Goal: Use online tool/utility: Use online tool/utility

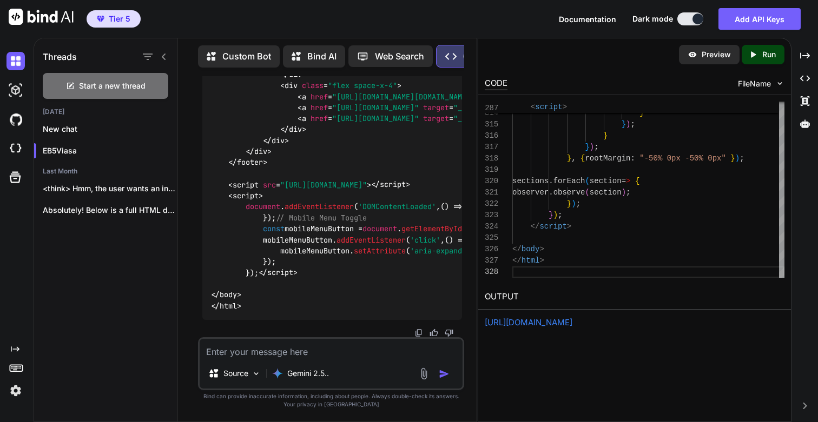
scroll to position [176519, 0]
click at [339, 351] on textarea at bounding box center [331, 348] width 263 height 19
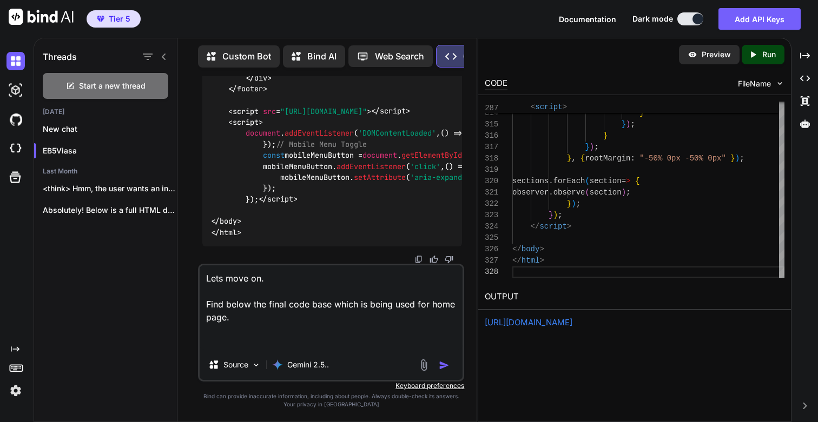
paste textarea "<!DOCTYPE html> <html lang="en" class="scroll-smooth"> <head> <meta charset="UT…"
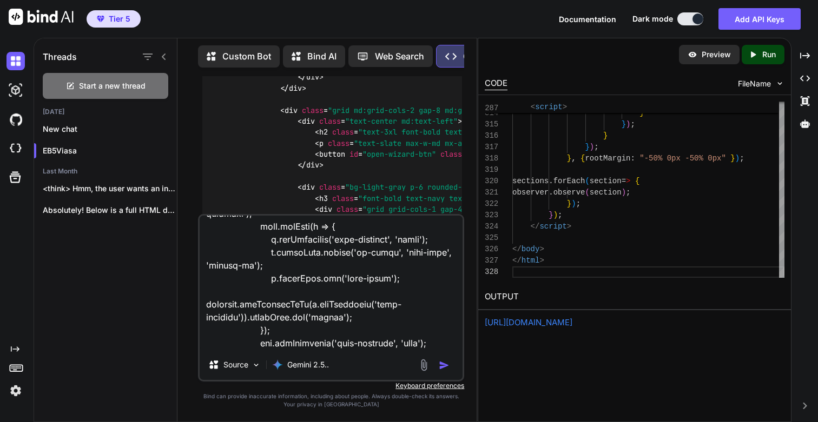
scroll to position [23468, 0]
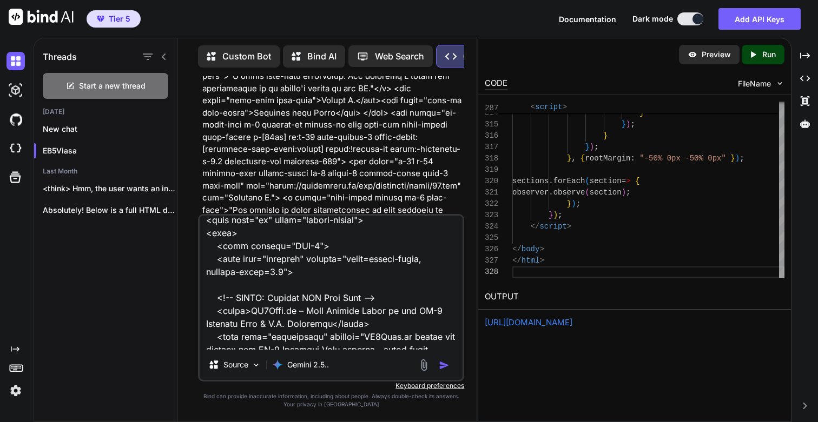
scroll to position [0, 0]
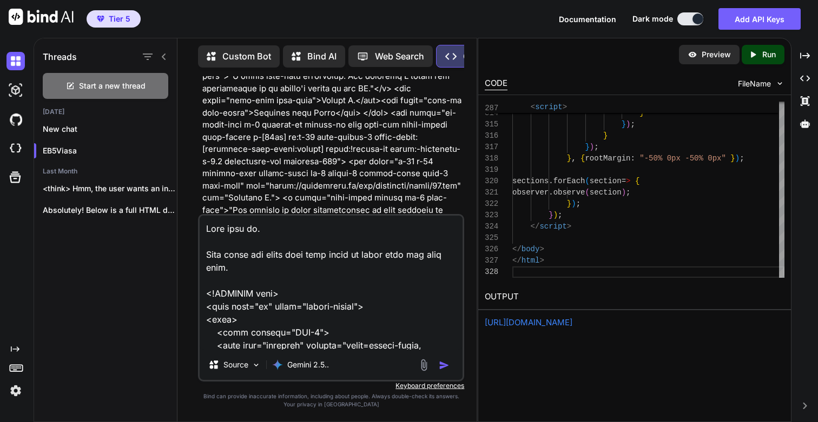
click at [260, 265] on textarea at bounding box center [331, 283] width 263 height 134
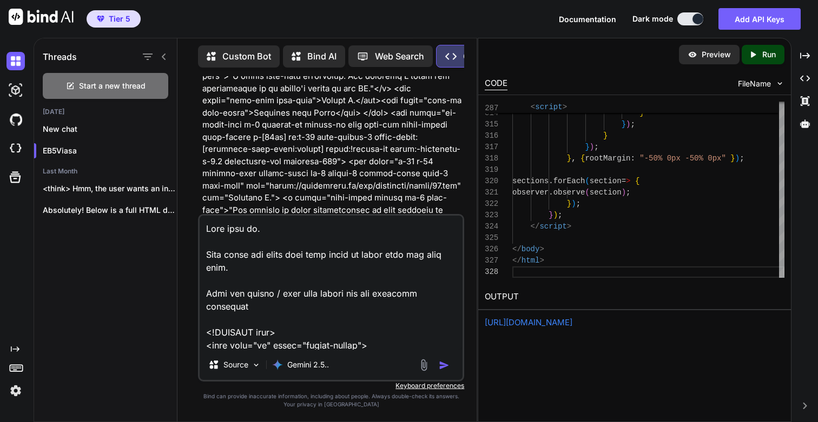
type textarea "Lets move on. Find below the final code base which is being used for home page.…"
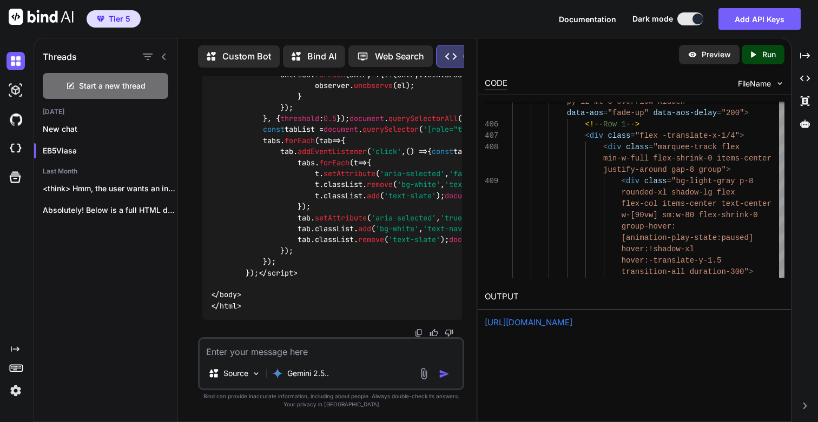
scroll to position [189283, 0]
click at [753, 57] on icon "Created with Pixso." at bounding box center [753, 55] width 10 height 10
click at [572, 322] on link "https://app.onecompiler.com/43v83a5hz_43va4d5ak" at bounding box center [529, 323] width 88 height 10
click at [572, 320] on link "https://app.onecompiler.com/43v83a5hz_43va4d5ak" at bounding box center [529, 323] width 88 height 10
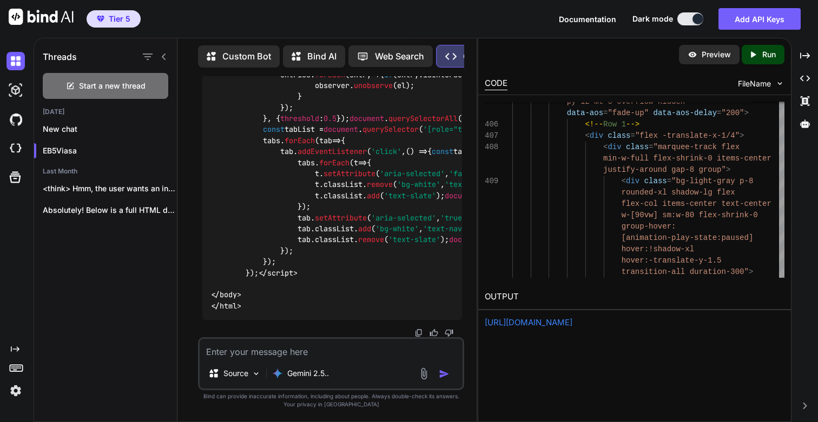
scroll to position [195472, 0]
click at [305, 350] on textarea at bounding box center [331, 348] width 263 height 19
paste textarea "A Wall of Success"
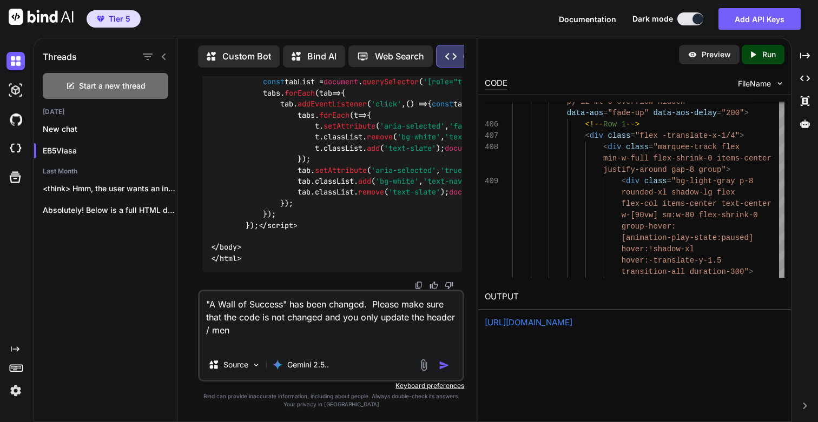
type textarea ""A Wall of Success" has been changed. Please make sure that the code is not cha…"
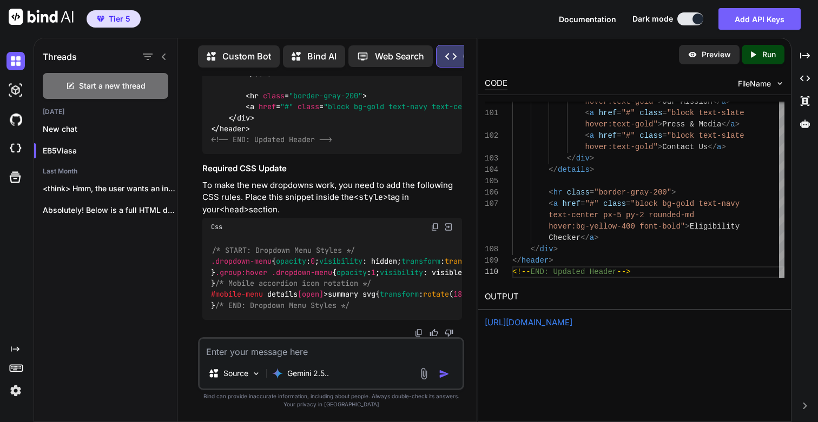
scroll to position [195940, 0]
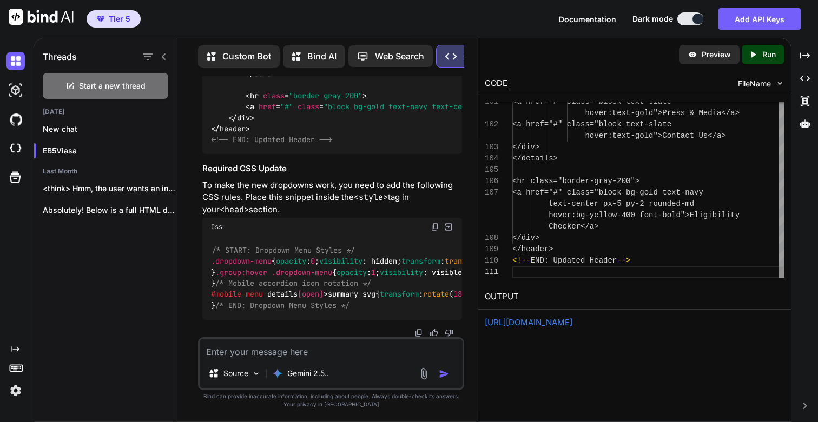
scroll to position [11, 0]
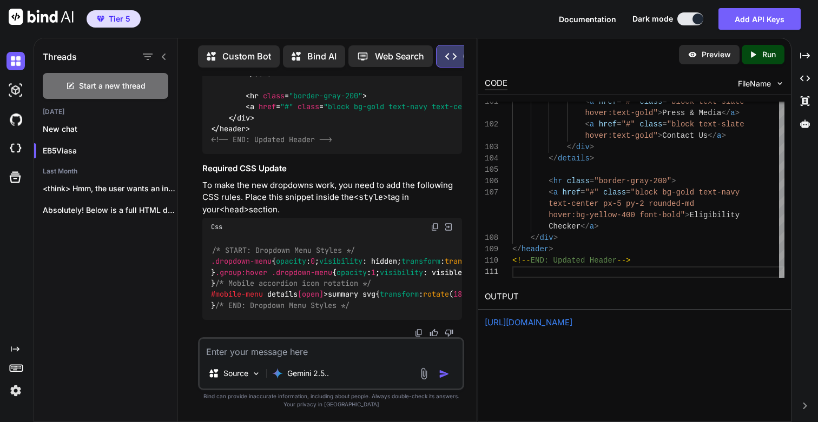
click at [762, 58] on p "Run" at bounding box center [769, 54] width 14 height 11
click at [557, 322] on link "https://app.onecompiler.com/43v83acek_43va54ey6" at bounding box center [529, 323] width 88 height 10
click at [302, 352] on textarea at bounding box center [331, 348] width 263 height 19
type textarea "Please provide me with the fully updated HTML code"
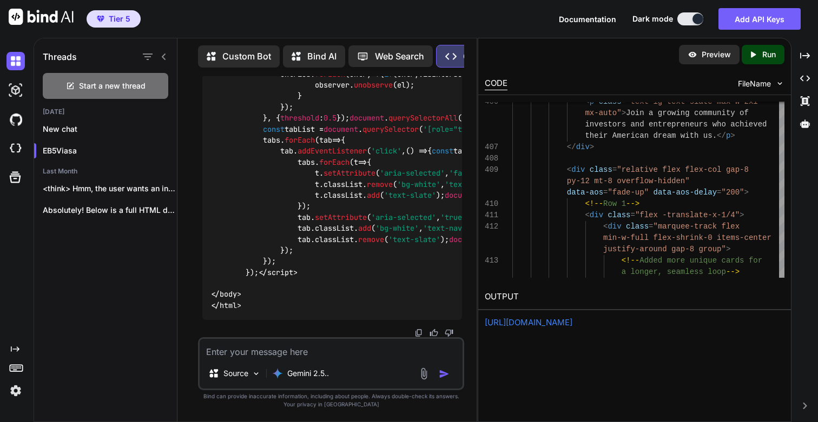
scroll to position [206347, 0]
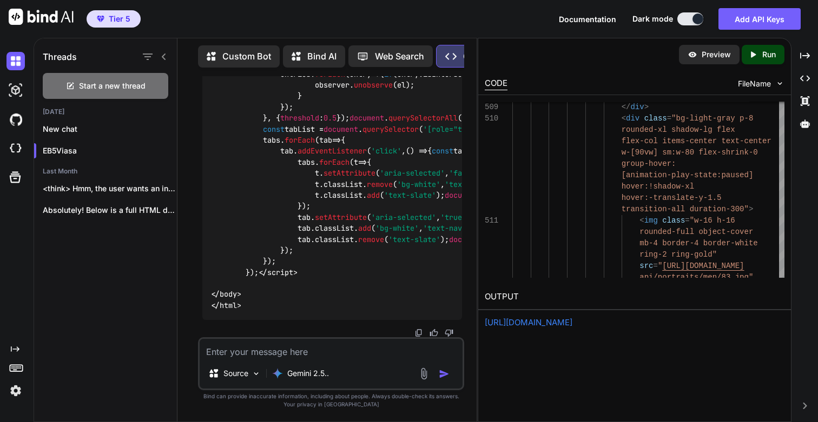
click at [761, 57] on icon "Created with Pixso." at bounding box center [755, 55] width 14 height 10
click at [545, 322] on link "https://app.onecompiler.com/43v83acek_43va5bert" at bounding box center [529, 323] width 88 height 10
click at [279, 351] on textarea at bounding box center [331, 348] width 263 height 19
type textarea "Tjis"
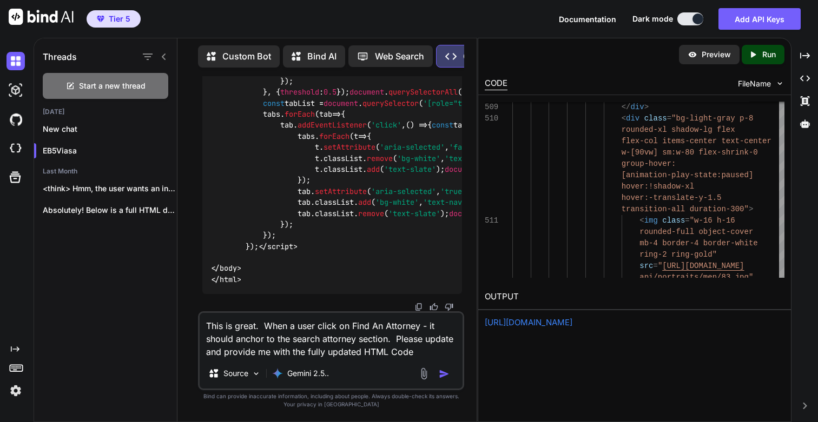
type textarea "This is great. When a user click on Find An Attorney - it should anchor to the …"
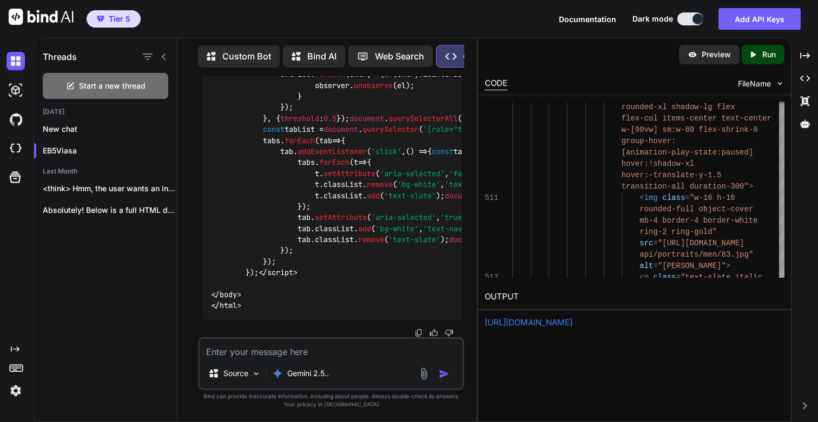
scroll to position [215344, 0]
click at [770, 51] on p "Run" at bounding box center [769, 54] width 14 height 11
click at [565, 323] on link "https://app.onecompiler.com/43v83acek_43va5mnus" at bounding box center [529, 323] width 88 height 10
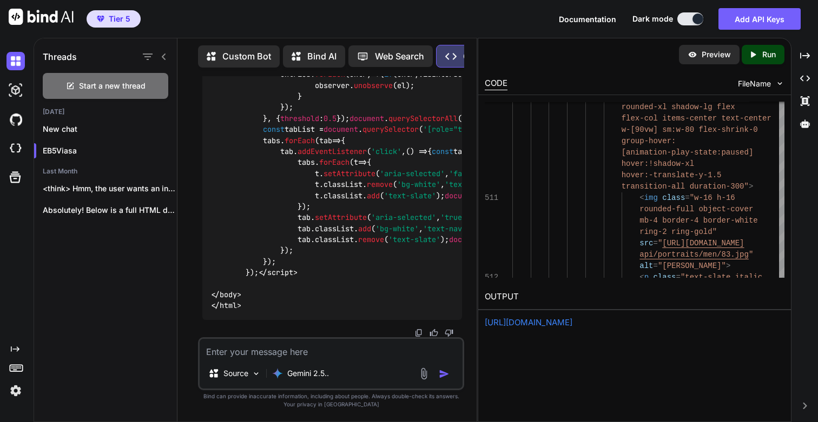
scroll to position [206755, 0]
click at [766, 57] on p "Run" at bounding box center [769, 54] width 14 height 11
click at [543, 321] on link "https://app.onecompiler.com/43v83a5jy_43va64hpr" at bounding box center [529, 323] width 88 height 10
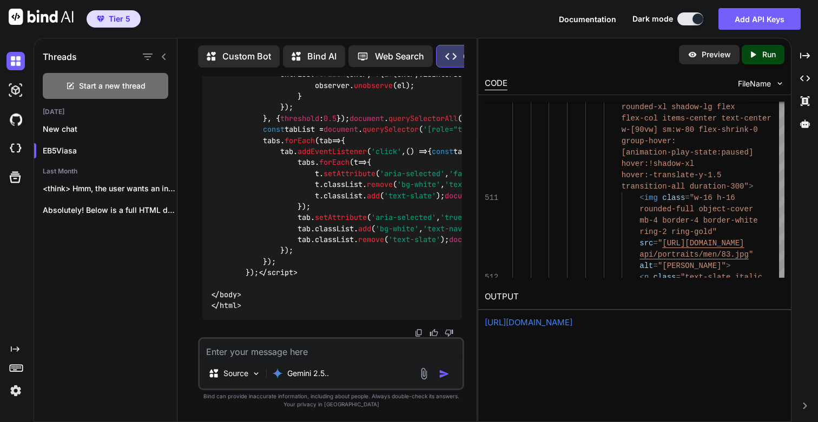
click at [255, 352] on textarea at bounding box center [331, 348] width 263 height 19
type textarea "This is great. Now lets create a captivating"
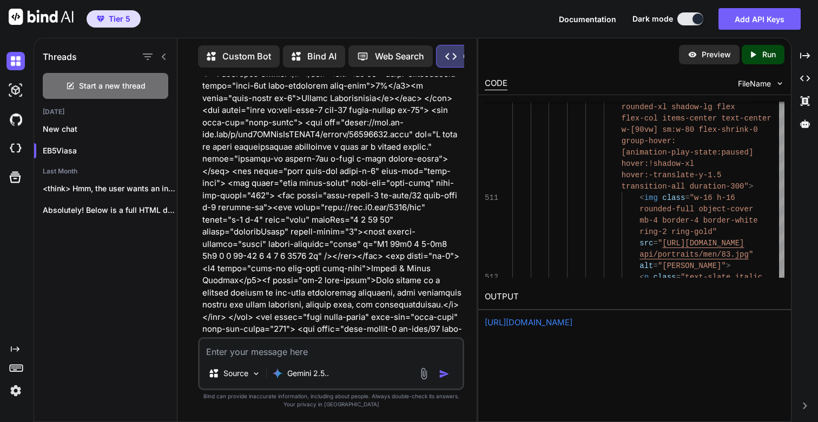
scroll to position [88828, 0]
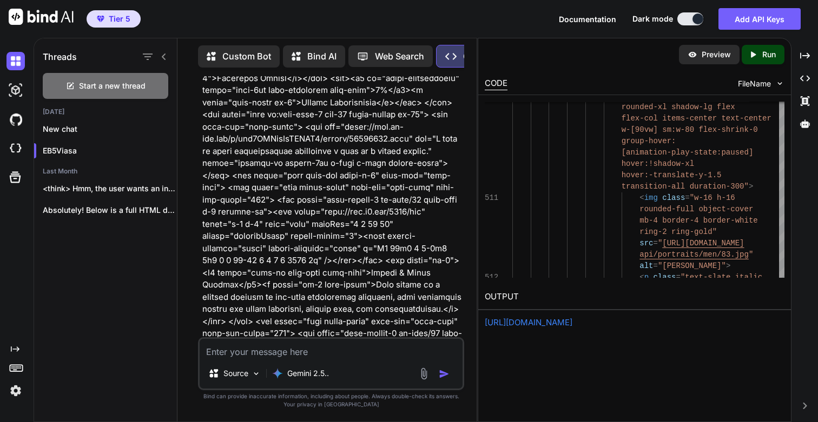
drag, startPoint x: 448, startPoint y: 224, endPoint x: 353, endPoint y: 182, distance: 103.6
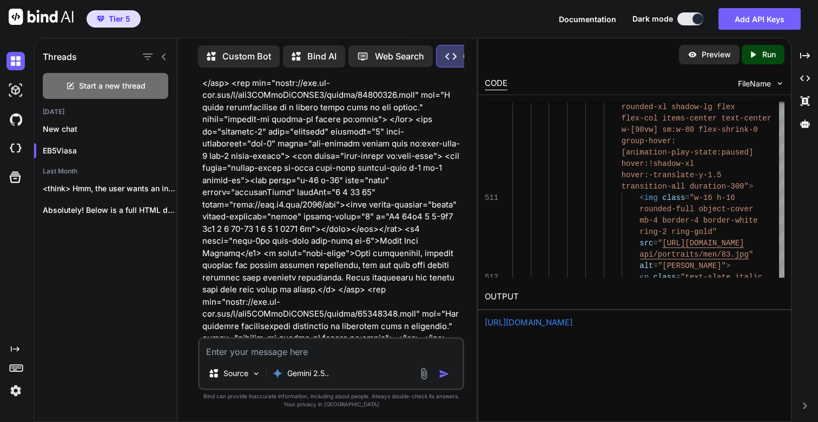
scroll to position [88356, 0]
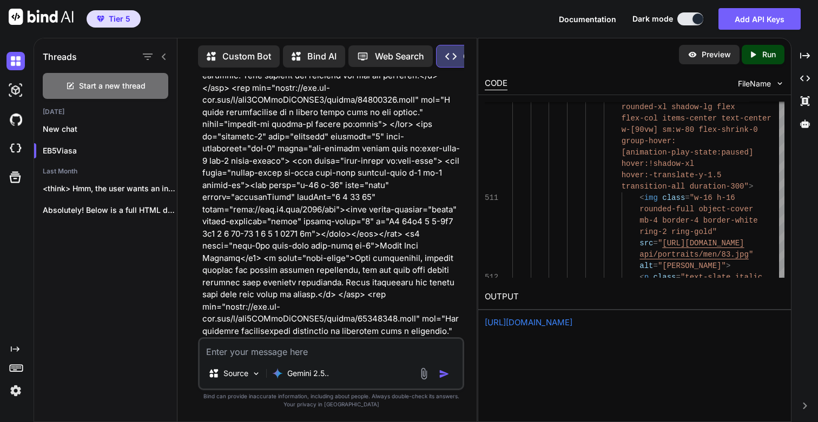
drag, startPoint x: 445, startPoint y: 243, endPoint x: 199, endPoint y: 110, distance: 279.8
click at [199, 110] on div "You This is great. Now lets work on other sections of this page. Lets look at "…" at bounding box center [331, 249] width 266 height 346
copy p "This is great. Now lets work on other internal pages. Find below the target aud…"
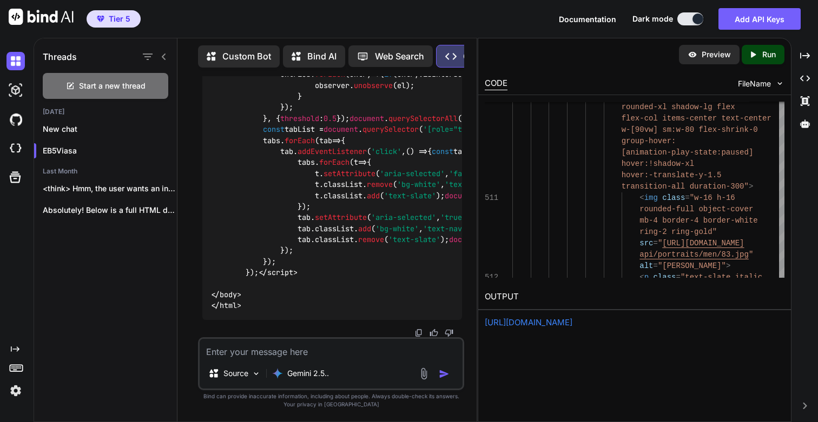
scroll to position [215344, 0]
click at [298, 359] on div "Source Gemini 2.5.." at bounding box center [331, 364] width 266 height 53
click at [292, 356] on textarea at bounding box center [331, 348] width 263 height 19
paste textarea "This is great. Now lets work on other internal pages. Find below the target aud…"
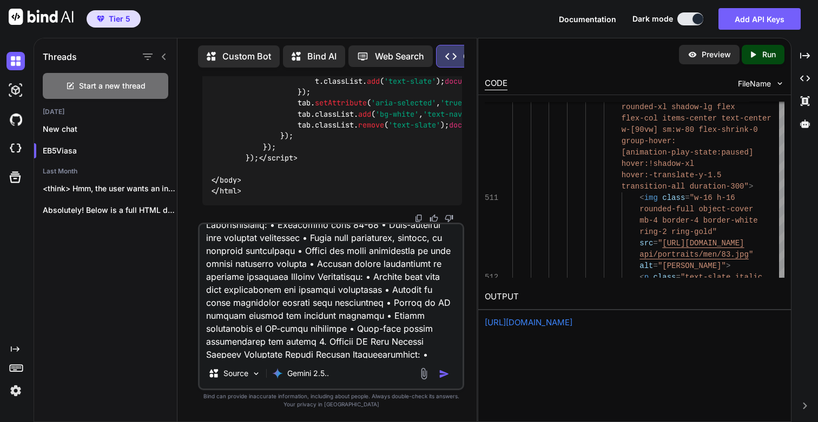
scroll to position [0, 0]
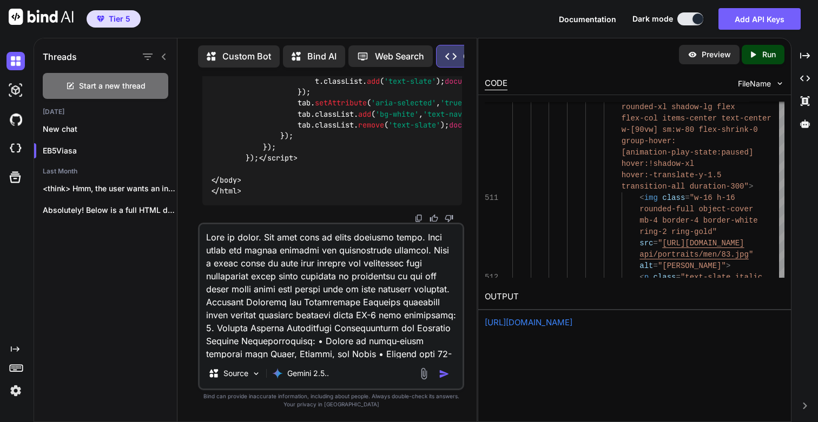
click at [422, 237] on textarea at bounding box center [331, 291] width 263 height 134
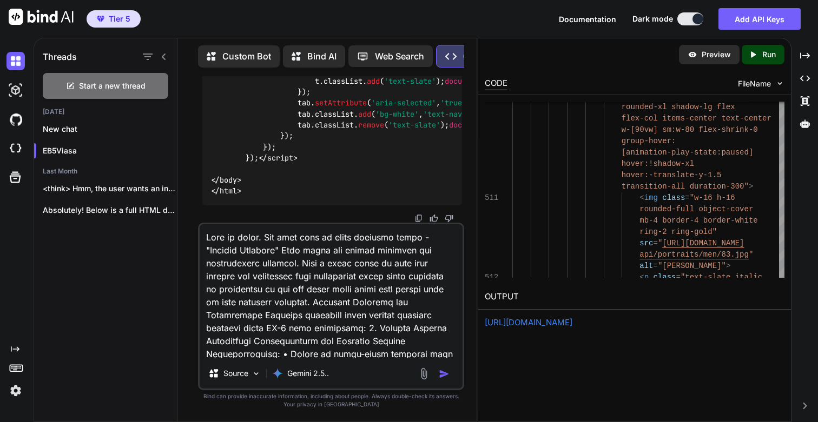
scroll to position [599, 0]
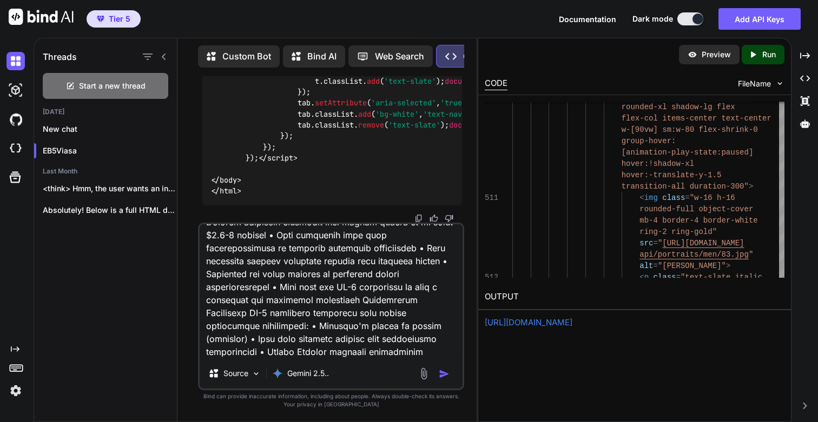
type textarea "This is great. Now lets work on other internal pages - "Program Overview" Find …"
click at [445, 375] on img "button" at bounding box center [444, 374] width 11 height 11
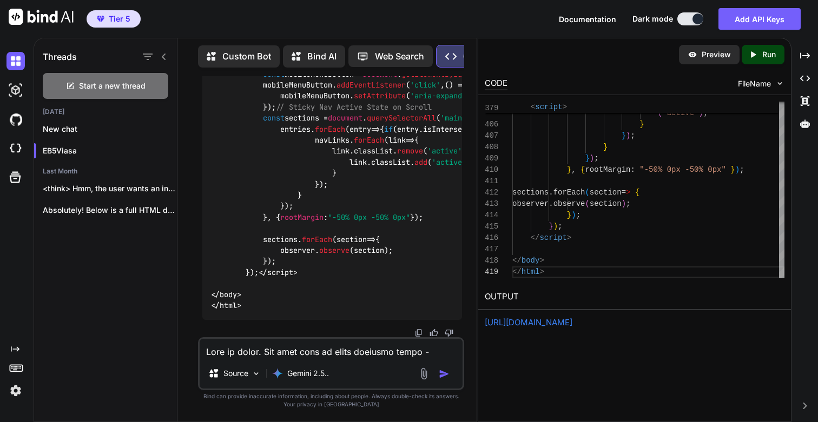
scroll to position [216666, 0]
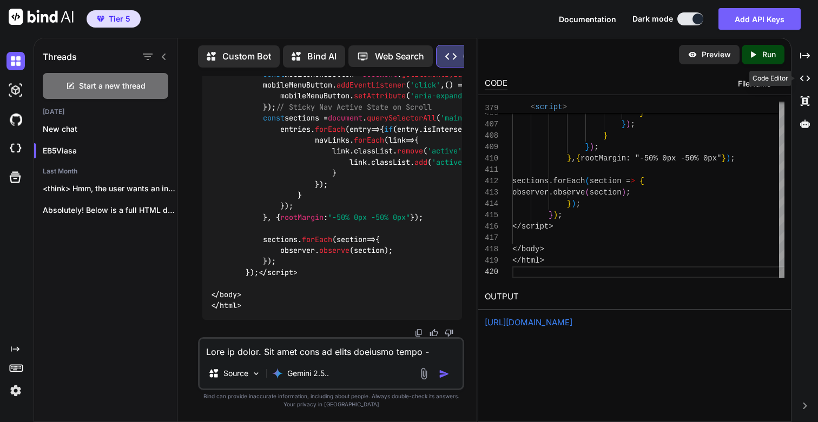
scroll to position [0, 0]
click at [761, 52] on icon "Created with Pixso." at bounding box center [755, 55] width 14 height 10
click at [555, 321] on link "[URL][DOMAIN_NAME]" at bounding box center [529, 323] width 88 height 10
click at [261, 352] on textarea at bounding box center [331, 348] width 263 height 19
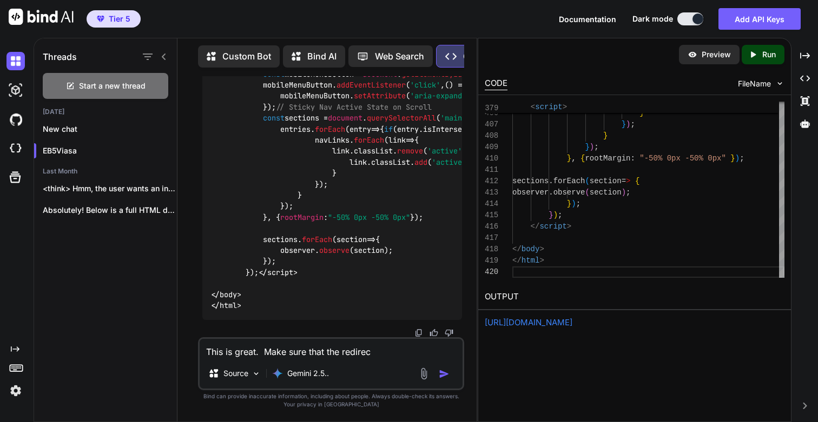
type textarea "This is great. Make sure that the redirect"
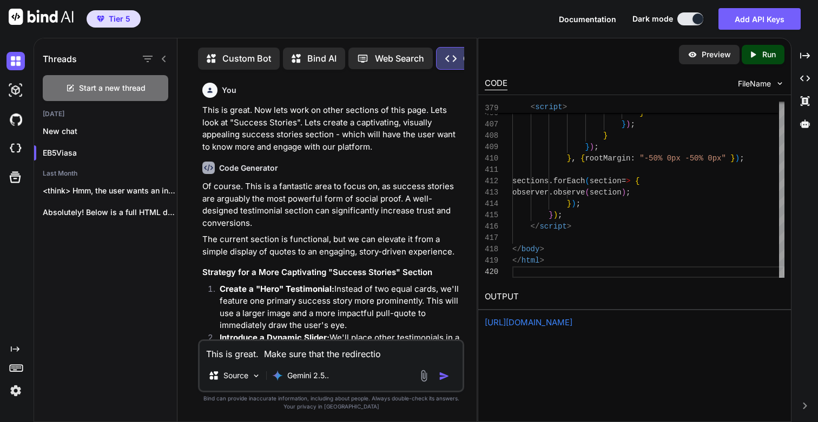
type textarea "This is great. Make sure that the redirection"
type textarea "x"
type textarea "This is great. Make sure that the redirection"
type textarea "x"
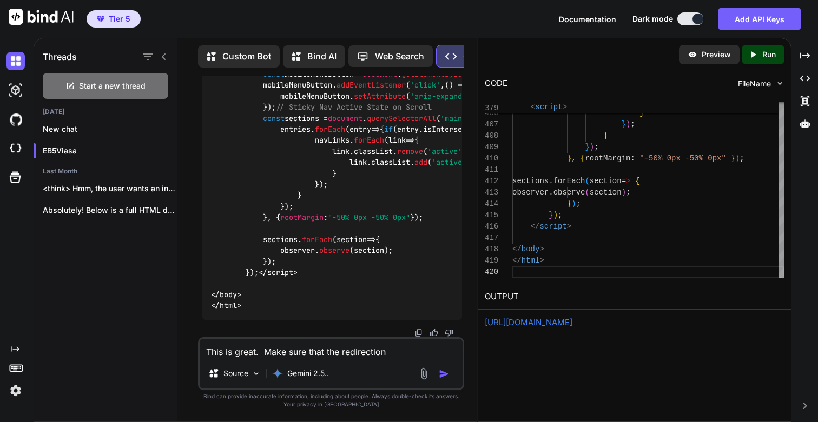
type textarea "This is great. Make sure that the redirection f"
type textarea "x"
type textarea "This is great. Make sure that the redirection fo"
type textarea "x"
type textarea "This is great. Make sure that the redirection for"
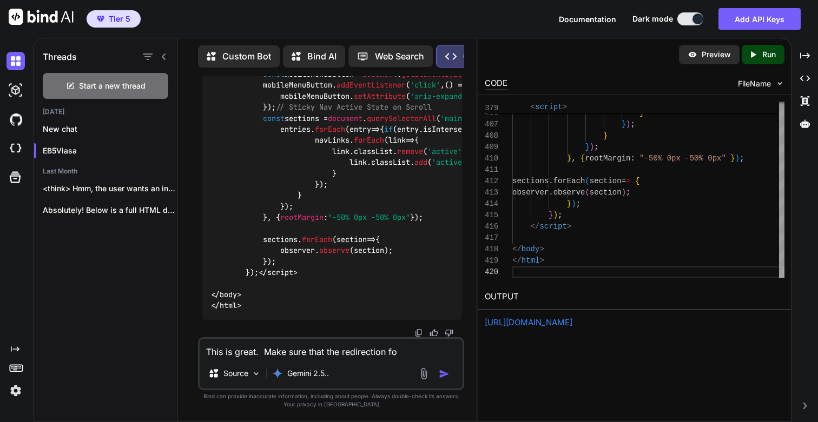
type textarea "x"
type textarea "This is great. Make sure that the redirection for"
type textarea "x"
type textarea "This is great. Make sure that the redirection for t"
type textarea "x"
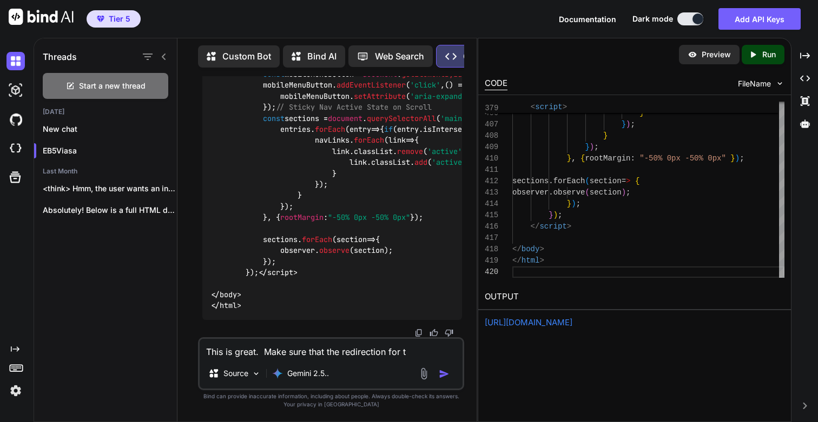
type textarea "This is great. Make sure that the redirection for th"
type textarea "x"
type textarea "This is great. Make sure that the redirection for the"
type textarea "x"
type textarea "This is great. Make sure that the redirection for the"
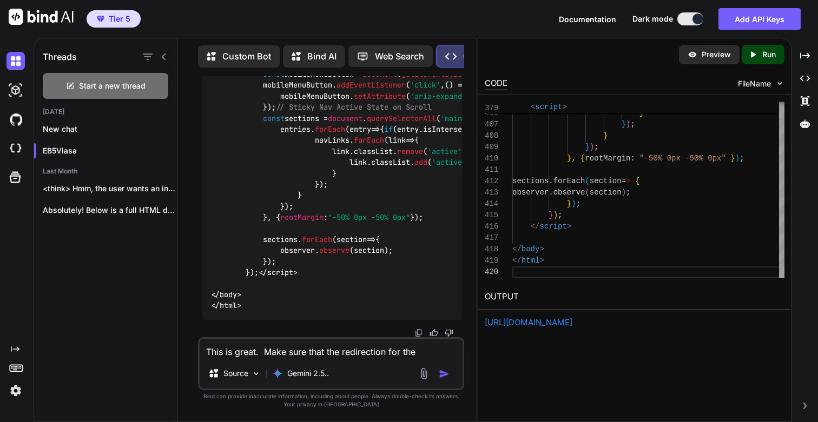
type textarea "x"
type textarea "This is great. Make sure that the redirection for the f"
type textarea "x"
type textarea "This is great. Make sure that the redirection for the fo"
type textarea "x"
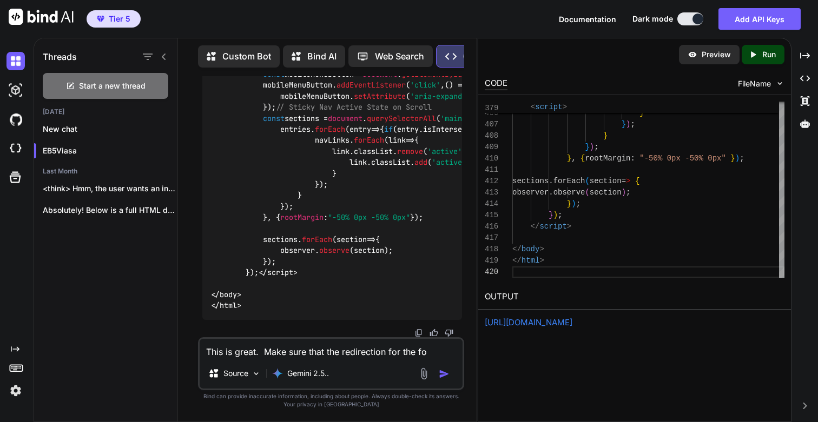
type textarea "This is great. Make sure that the redirection for the for"
type textarea "x"
type textarea "This is great. Make sure that the redirection for the for"
type textarea "x"
type textarea "This is great. Make sure that the redirection for the for a"
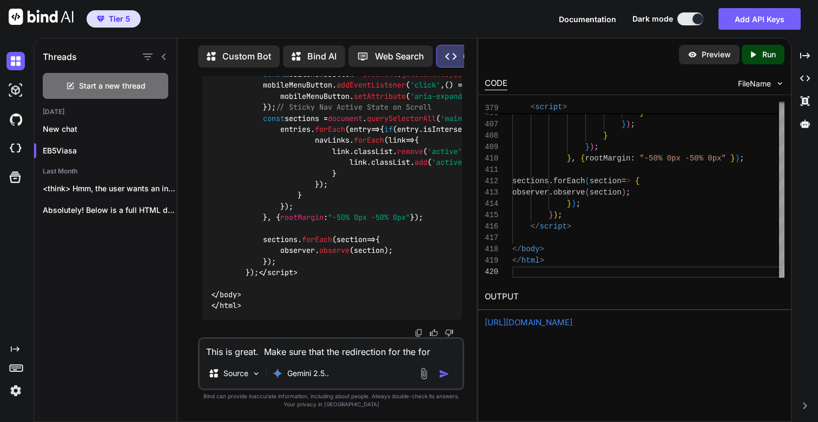
type textarea "x"
type textarea "This is great. Make sure that the redirection for the for"
type textarea "x"
type textarea "This is great. Make sure that the redirection for the for"
type textarea "x"
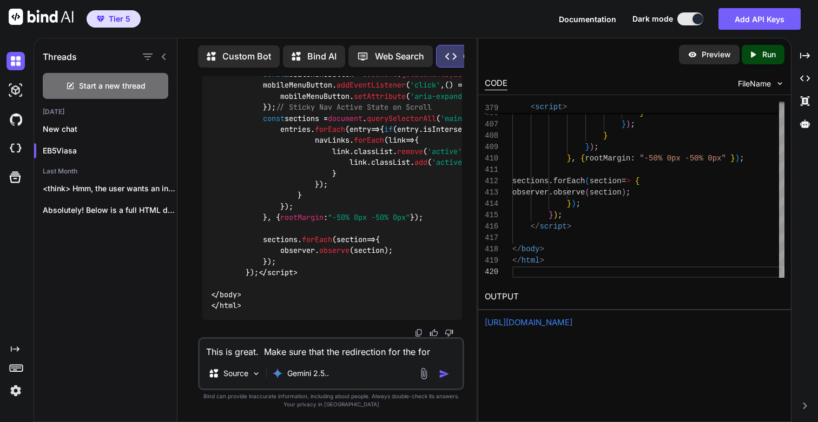
type textarea "This is great. Make sure that the redirection for the fo"
type textarea "x"
type textarea "This is great. Make sure that the redirection for the f"
type textarea "x"
type textarea "This is great. Make sure that the redirection for the"
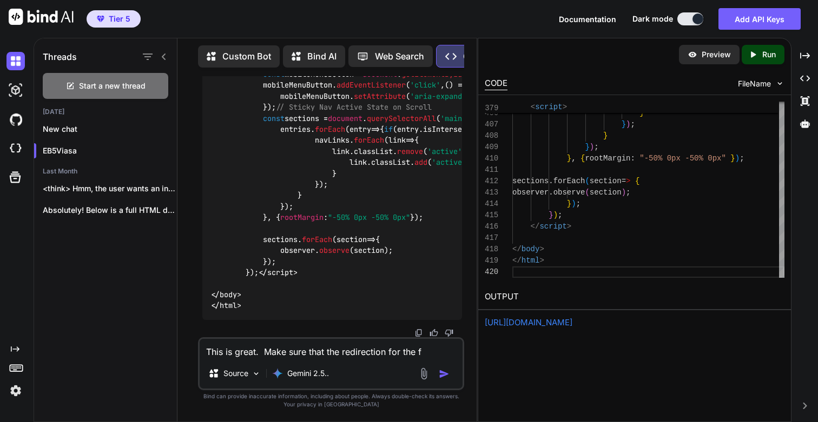
type textarea "x"
type textarea "This is great. Make sure that the redirection for the"
type textarea "x"
type textarea "This is great. Make sure that the redirection for th"
type textarea "x"
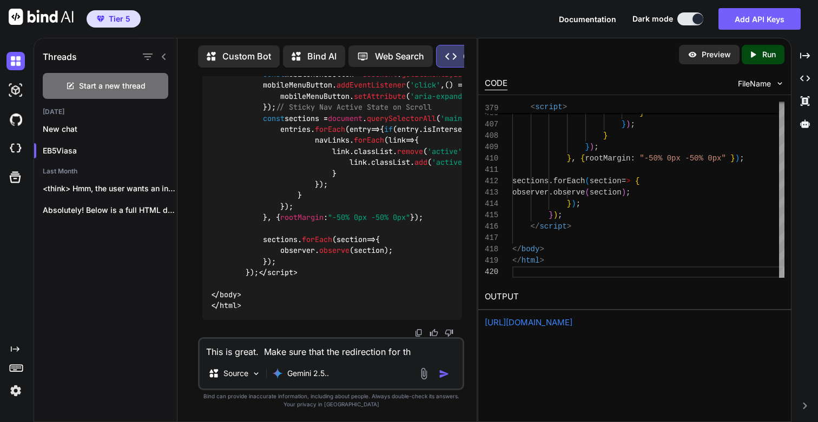
type textarea "This is great. Make sure that the redirection for t"
type textarea "x"
type textarea "This is great. Make sure that the redirection for"
type textarea "x"
type textarea "This is great. Make sure that the redirection for a"
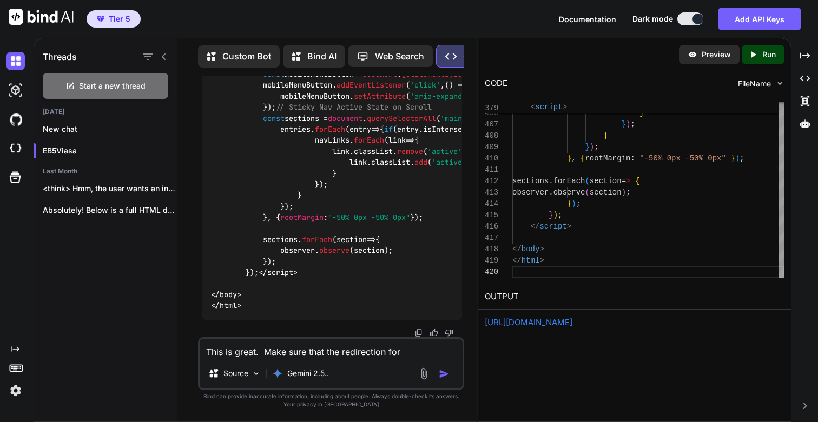
type textarea "x"
type textarea "This is great. Make sure that the redirection for al"
type textarea "x"
type textarea "This is great. Make sure that the redirection for all"
type textarea "x"
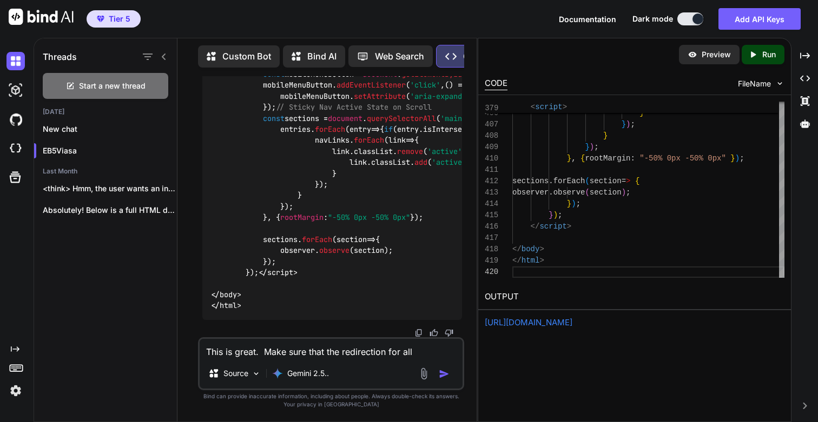
type textarea "This is great. Make sure that the redirection for all"
type textarea "x"
type textarea "This is great. Make sure that the redirection for all t"
type textarea "x"
type textarea "This is great. Make sure that the redirection for all th"
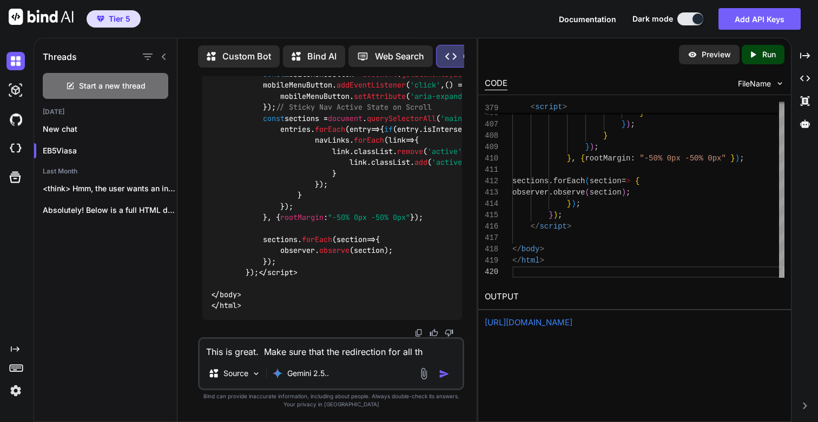
type textarea "x"
type textarea "This is great. Make sure that the redirection for all the"
type textarea "x"
type textarea "This is great. Make sure that the redirection for all the"
type textarea "x"
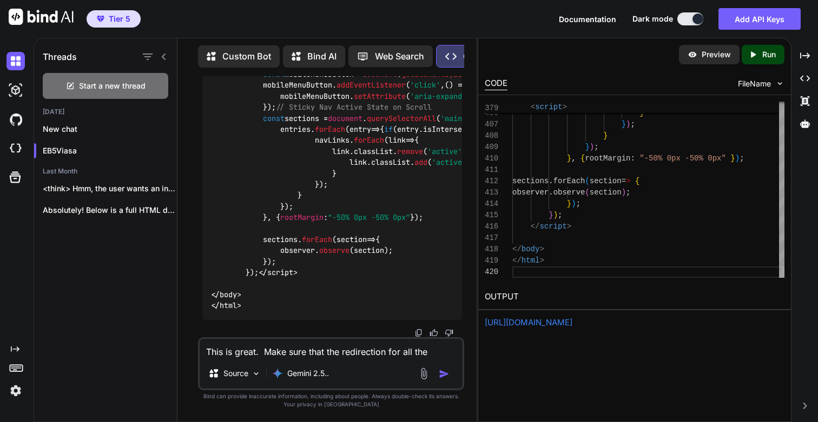
type textarea "This is great. Make sure that the redirection for all the o"
type textarea "x"
type textarea "This is great. Make sure that the redirection for all the ot"
type textarea "x"
type textarea "This is great. Make sure that the redirection for all the oth"
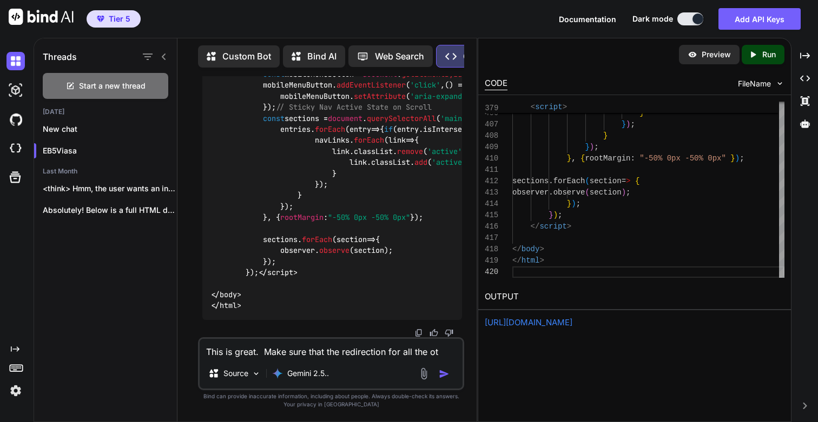
type textarea "x"
type textarea "This is great. Make sure that the redirection for all the othe"
type textarea "x"
type textarea "This is great. Make sure that the redirection for all the other"
type textarea "x"
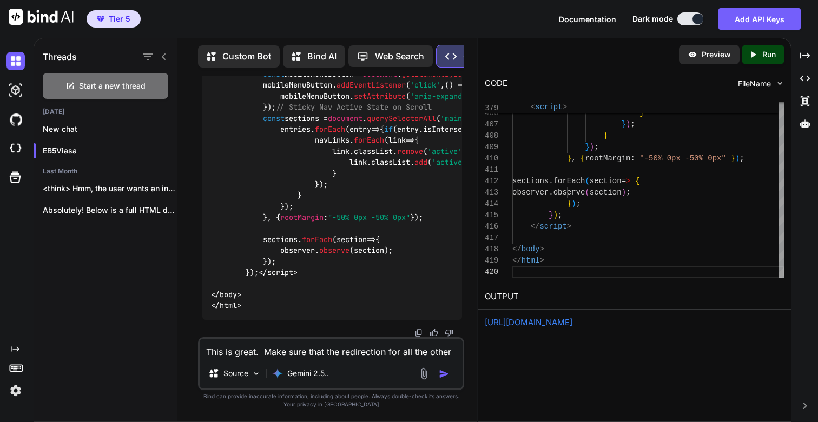
type textarea "This is great. Make sure that the redirection for all the other"
type textarea "x"
type textarea "This is great. Make sure that the redirection for all the other p"
type textarea "x"
type textarea "This is great. Make sure that the redirection for all the other pa"
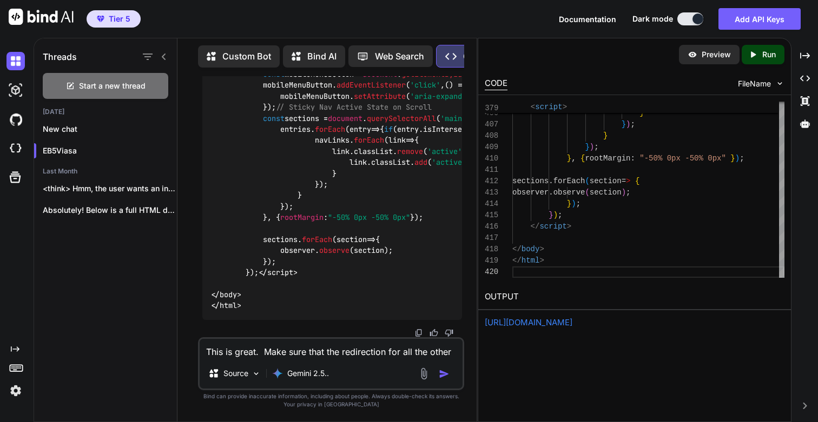
type textarea "x"
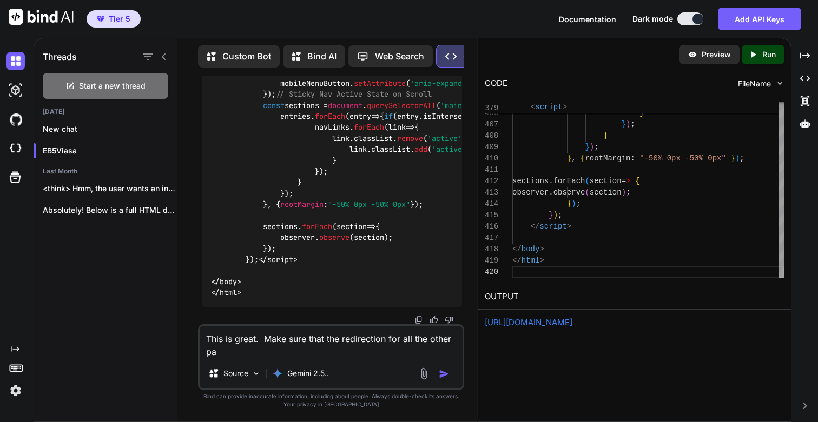
type textarea "This is great. Make sure that the redirection for all the other pag"
type textarea "x"
type textarea "This is great. Make sure that the redirection for all the other page"
type textarea "x"
type textarea "This is great. Make sure that the redirection for all the other pages"
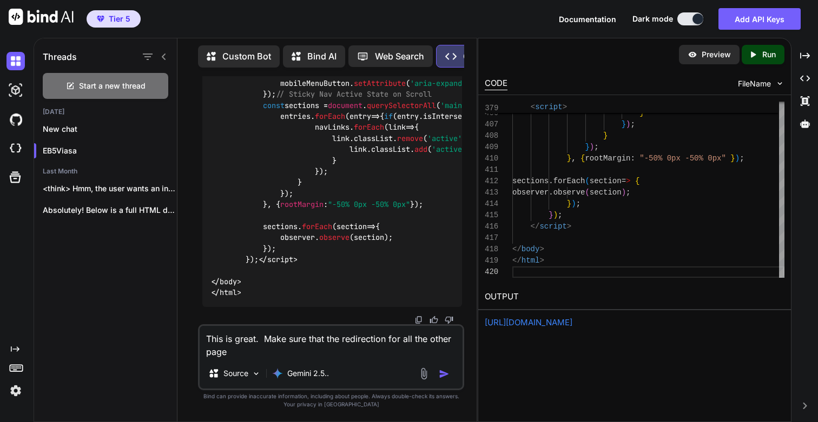
type textarea "x"
type textarea "This is great. Make sure that the redirection for all the other pages"
type textarea "x"
type textarea "This is great. Make sure that the redirection for all the other pages a"
type textarea "x"
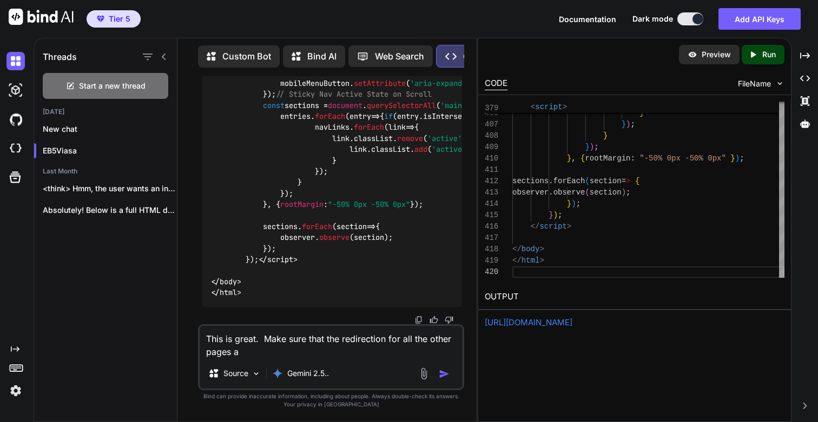
type textarea "This is great. Make sure that the redirection for all the other pages an"
type textarea "x"
type textarea "This is great. Make sure that the redirection for all the other pages and"
type textarea "x"
type textarea "This is great. Make sure that the redirection for all the other pages and"
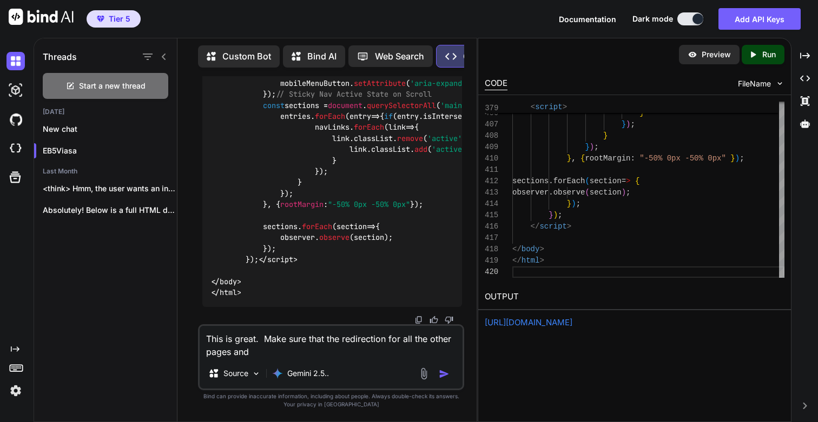
type textarea "x"
type textarea "This is great. Make sure that the redirection for all the other pages and h"
type textarea "x"
type textarea "This is great. Make sure that the redirection for all the other pages and ho"
type textarea "x"
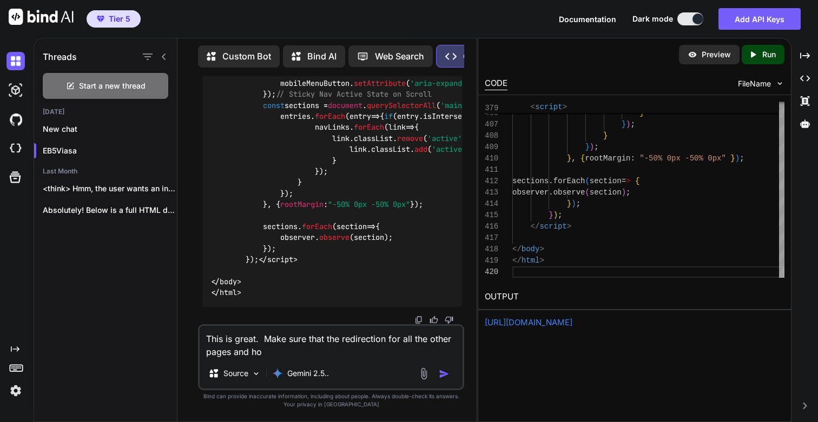
type textarea "This is great. Make sure that the redirection for all the other pages and hom"
type textarea "x"
type textarea "This is great. Make sure that the redirection for all the other pages and home"
type textarea "x"
type textarea "This is great. Make sure that the redirection for all the other pages and home"
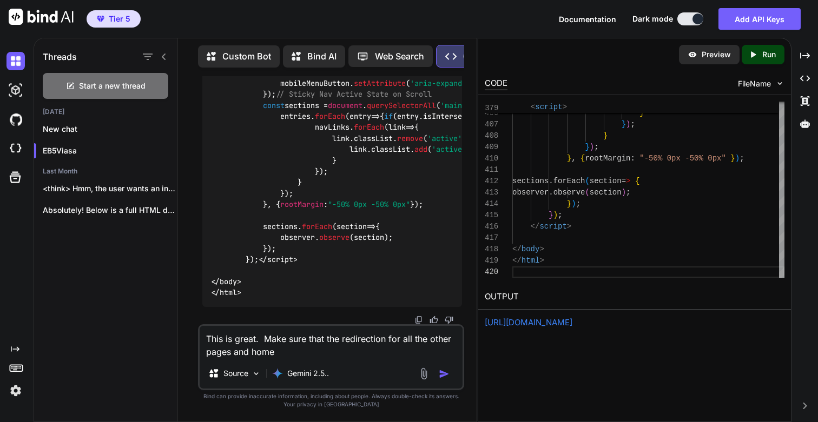
type textarea "x"
type textarea "This is great. Make sure that the redirection for all the other pages and home p"
type textarea "x"
type textarea "This is great. Make sure that the redirection for all the other pages and home …"
type textarea "x"
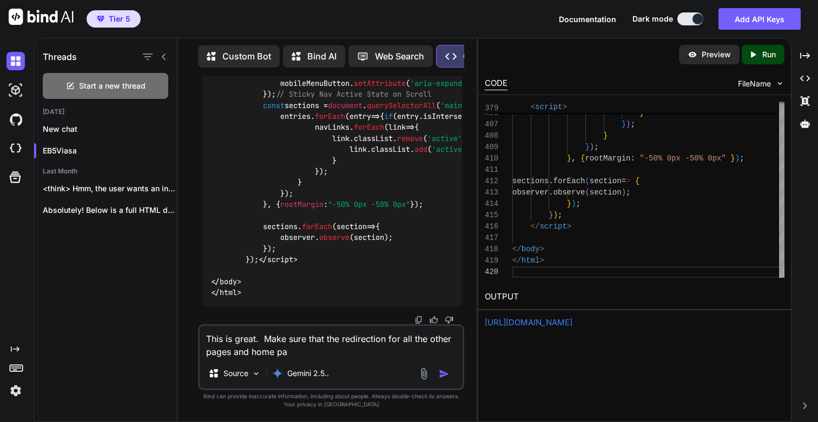
type textarea "This is great. Make sure that the redirection for all the other pages and home …"
type textarea "x"
type textarea "This is great. Make sure that the redirection for all the other pages and home …"
type textarea "x"
type textarea "This is great. Make sure that the redirection for all the other pages and home …"
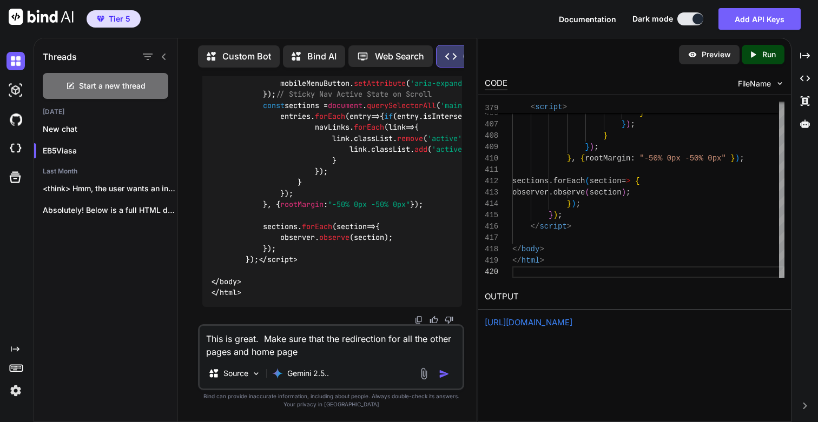
type textarea "x"
type textarea "This is great. Make sure that the redirection for all the other pages and home …"
type textarea "x"
type textarea "This is great. Make sure that the redirection for all the other pages and home …"
type textarea "x"
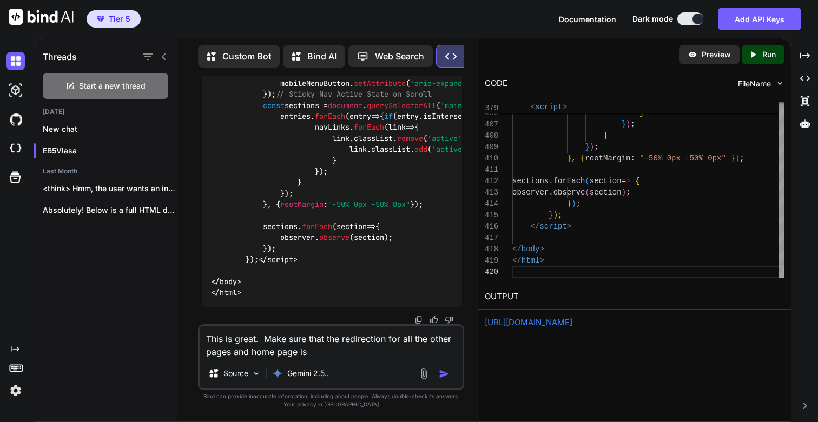
type textarea "This is great. Make sure that the redirection for all the other pages and home …"
type textarea "x"
type textarea "This is great. Make sure that the redirection for all the other pages and home …"
type textarea "x"
type textarea "This is great. Make sure that the redirection for all the other pages and home …"
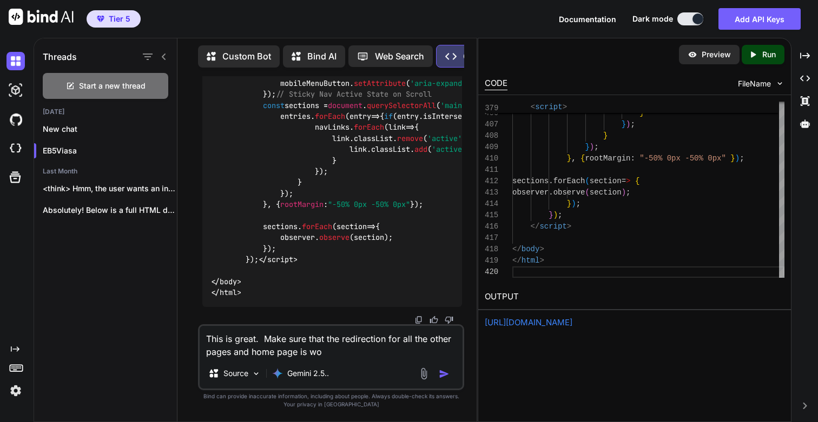
type textarea "x"
type textarea "This is great. Make sure that the redirection for all the other pages and home …"
type textarea "x"
type textarea "This is great. Make sure that the redirection for all the other pages and home …"
type textarea "x"
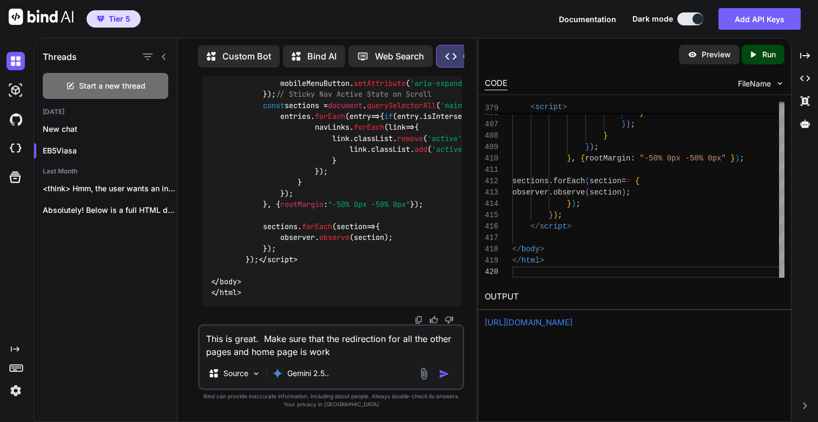
type textarea "This is great. Make sure that the redirection for all the other pages and home …"
type textarea "x"
type textarea "This is great. Make sure that the redirection for all the other pages and home …"
type textarea "x"
type textarea "This is great. Make sure that the redirection for all the other pages and home …"
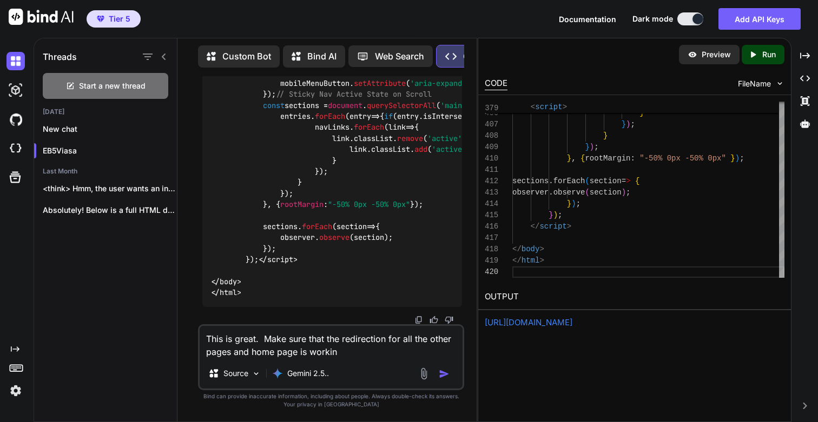
type textarea "x"
type textarea "This is great. Make sure that the redirection for all the other pages and home …"
type textarea "x"
type textarea "This is great. Make sure that the redirection for all the other pages and home …"
type textarea "x"
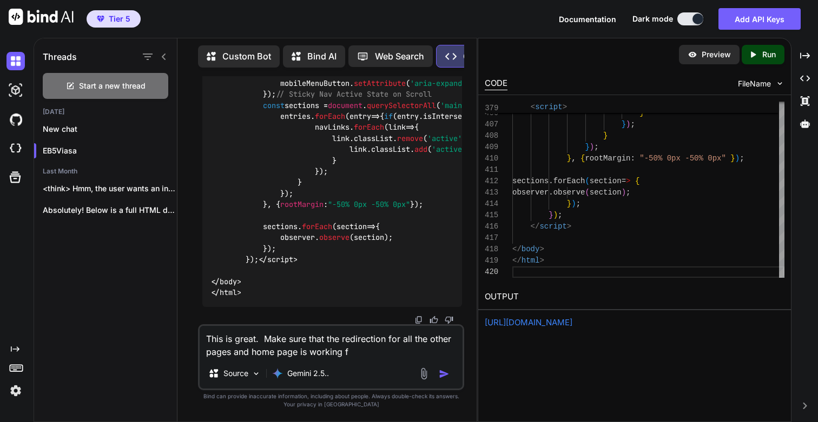
type textarea "This is great. Make sure that the redirection for all the other pages and home …"
type textarea "x"
type textarea "This is great. Make sure that the redirection for all the other pages and home …"
type textarea "x"
type textarea "This is great. Make sure that the redirection for all the other pages and home …"
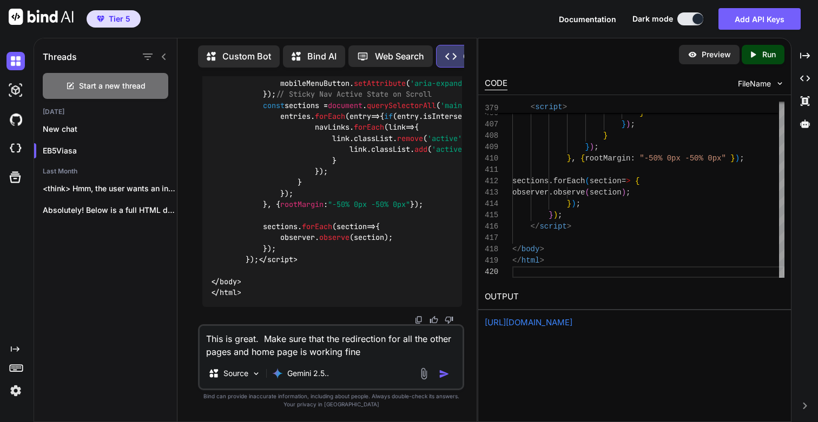
type textarea "x"
type textarea "This is great. Make sure that the redirection for all the other pages and home …"
type textarea "x"
type textarea "This is great. Make sure that the redirection for all the other pages and home …"
click at [571, 319] on link "[URL][DOMAIN_NAME]" at bounding box center [529, 323] width 88 height 10
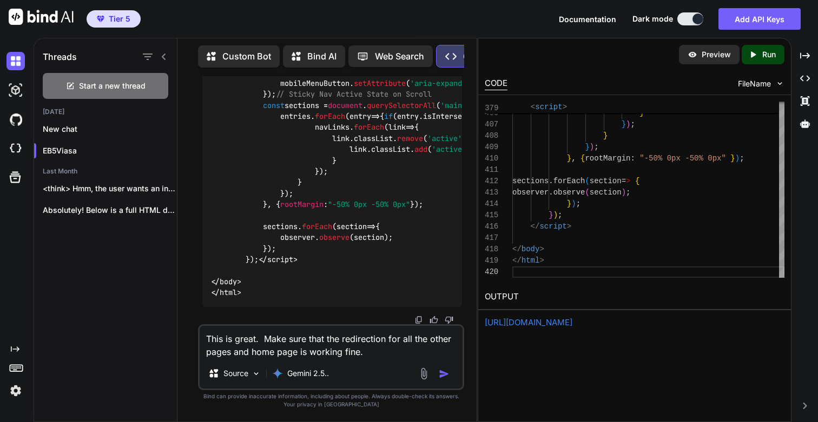
scroll to position [216561, 0]
click at [388, 353] on textarea "This is great. Make sure that the redirection for all the other pages and home …" at bounding box center [331, 342] width 263 height 32
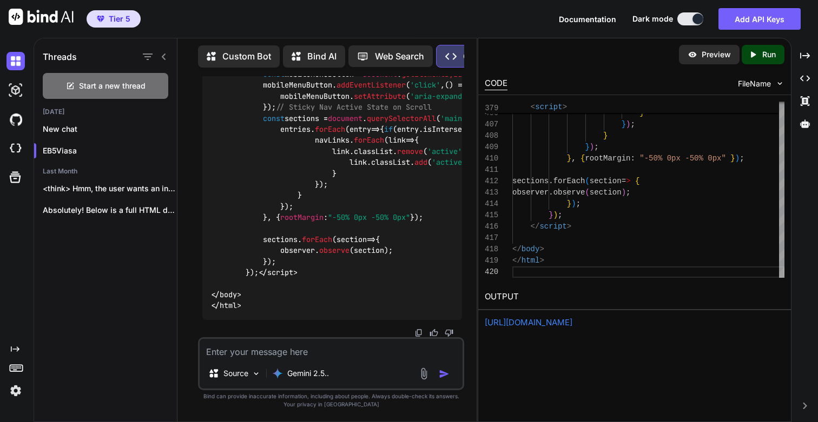
paste textarea "<!DOCTYPE html> <html lang="en"> <head> <meta charset="UTF-8"> <title>EB-5 Prog…"
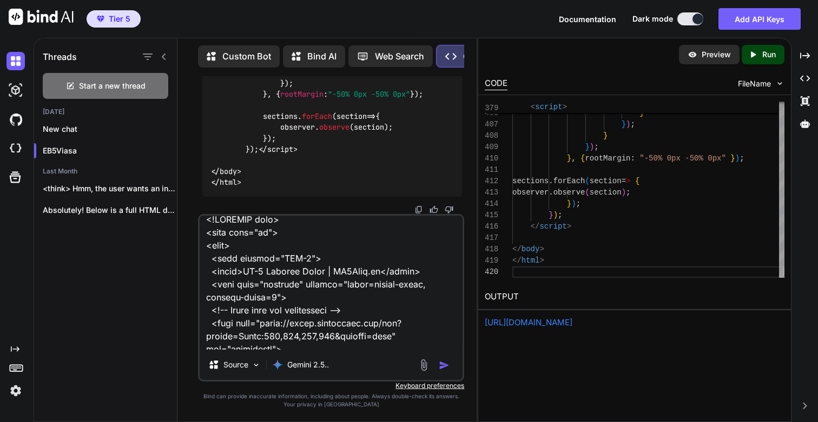
scroll to position [10, 0]
click at [319, 234] on textarea at bounding box center [331, 283] width 263 height 134
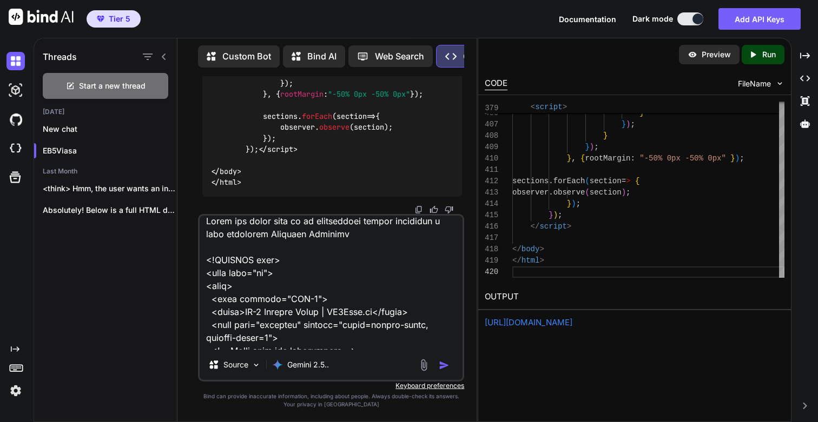
click at [266, 233] on textarea at bounding box center [331, 283] width 263 height 134
click at [263, 233] on textarea at bounding box center [331, 283] width 263 height 134
paste textarea "Guide"
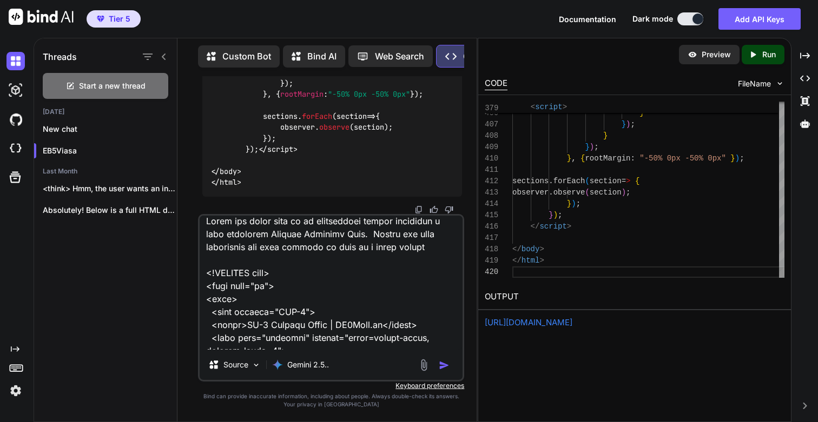
type textarea "Using the below code as an inspiration please recommend a good intuitive Progra…"
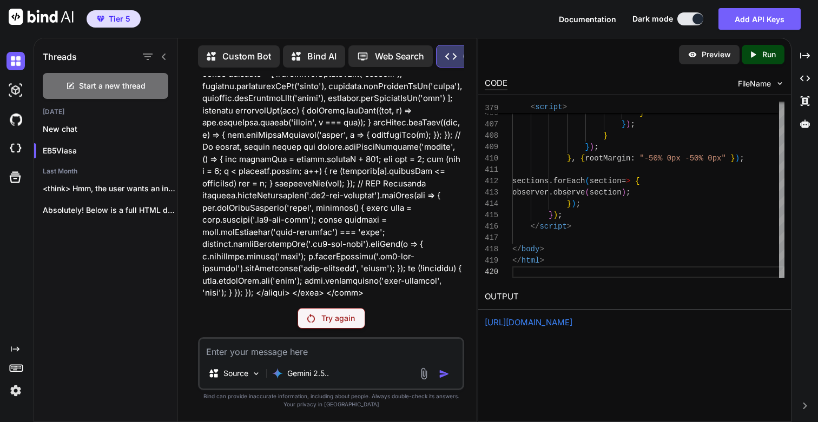
scroll to position [221396, 0]
click at [328, 315] on p "Try again" at bounding box center [338, 318] width 34 height 11
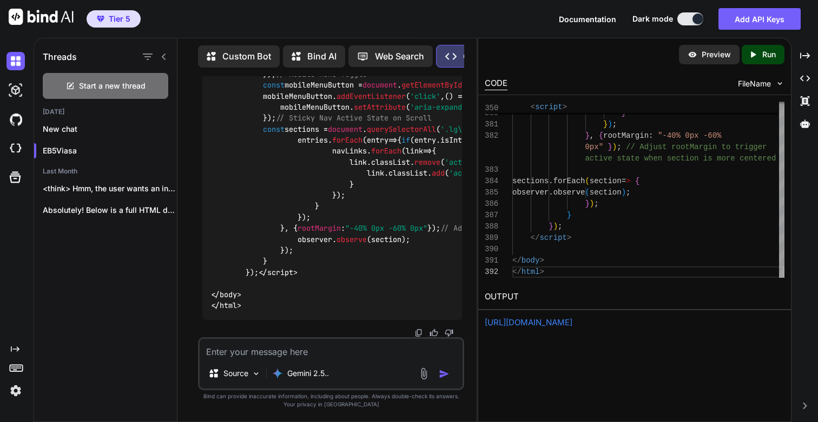
scroll to position [229138, 0]
click at [766, 58] on p "Run" at bounding box center [769, 54] width 14 height 11
click at [535, 322] on link "[URL][DOMAIN_NAME]" at bounding box center [529, 323] width 88 height 10
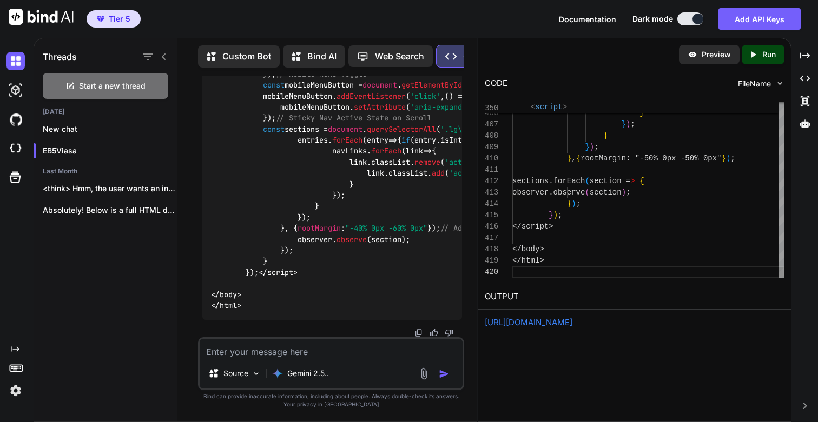
scroll to position [0, 0]
click at [759, 45] on div "Created with Pixso. Run" at bounding box center [763, 54] width 43 height 19
click at [572, 322] on link "[URL][DOMAIN_NAME]" at bounding box center [529, 323] width 88 height 10
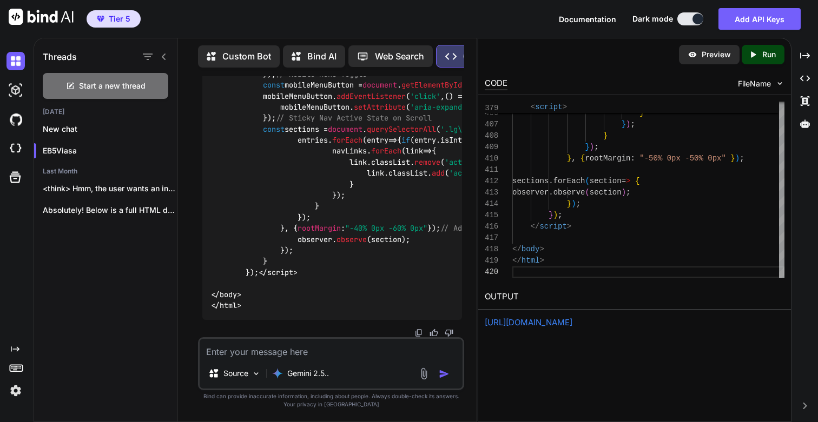
click at [572, 324] on link "[URL][DOMAIN_NAME]" at bounding box center [529, 323] width 88 height 10
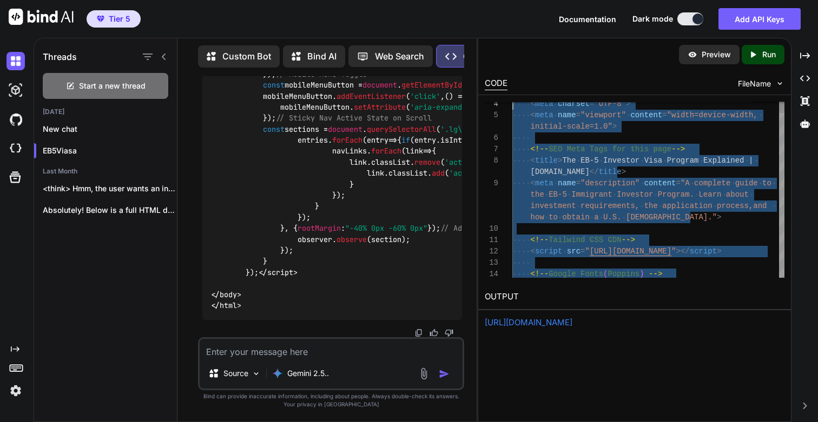
scroll to position [0, 0]
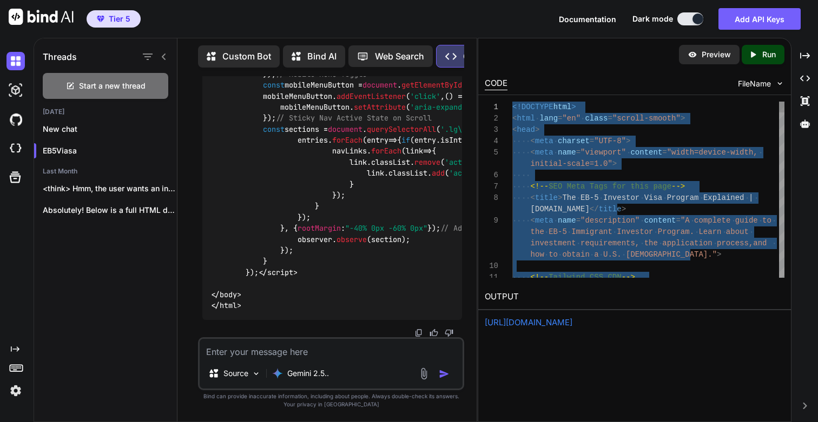
drag, startPoint x: 547, startPoint y: 260, endPoint x: 541, endPoint y: 62, distance: 198.1
type textarea "<!DOCTYPE html> <html lang="en" class="scroll-smooth"> <head> <meta charset="UT…"
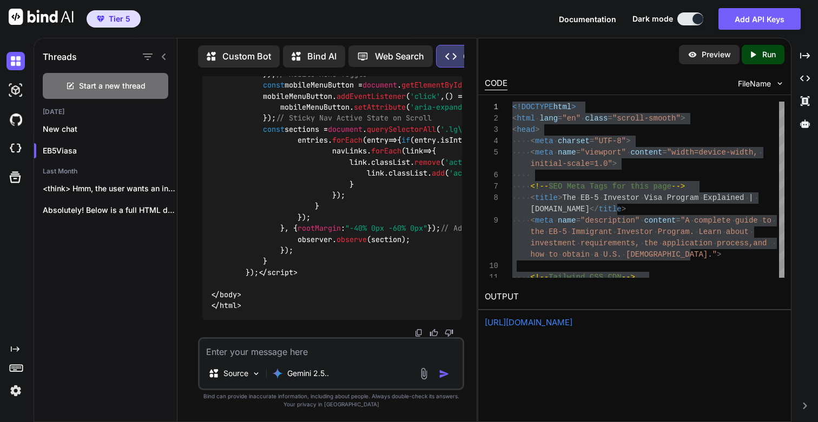
click at [775, 53] on p "Run" at bounding box center [769, 54] width 14 height 11
click at [579, 329] on div "Preview Created with Pixso. Run CODE FileName 10 11 8 9 6 7 4 5 2 3 1 how to ob…" at bounding box center [635, 230] width 314 height 385
click at [572, 321] on link "[URL][DOMAIN_NAME]" at bounding box center [529, 323] width 88 height 10
